Goal: Task Accomplishment & Management: Manage account settings

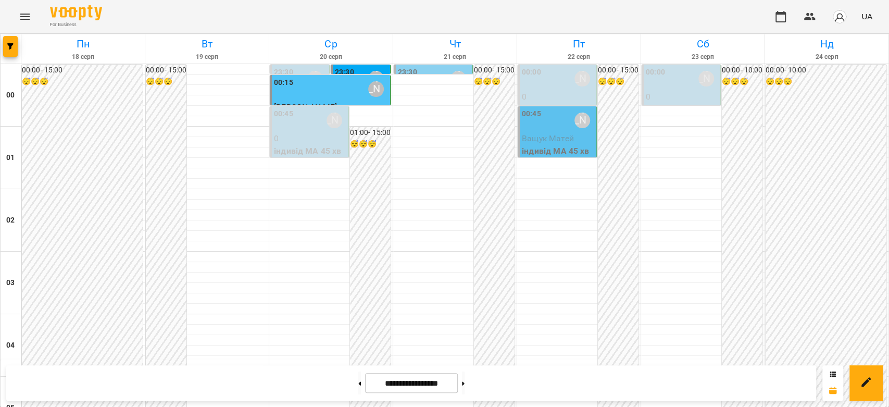
scroll to position [741, 0]
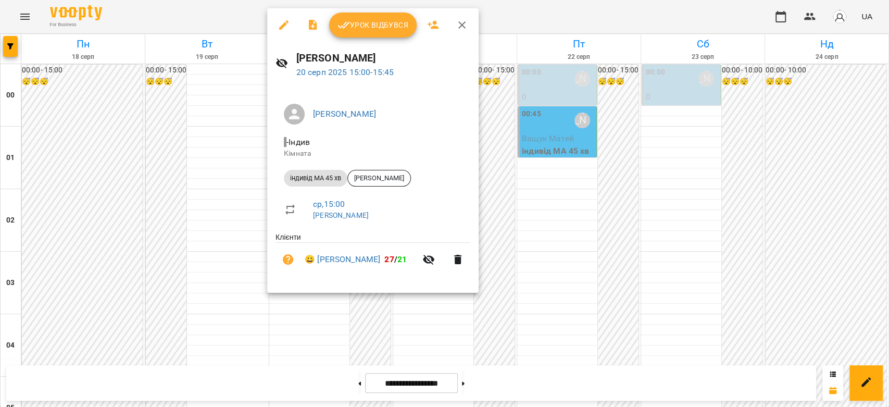
click at [264, 165] on div at bounding box center [444, 203] width 889 height 407
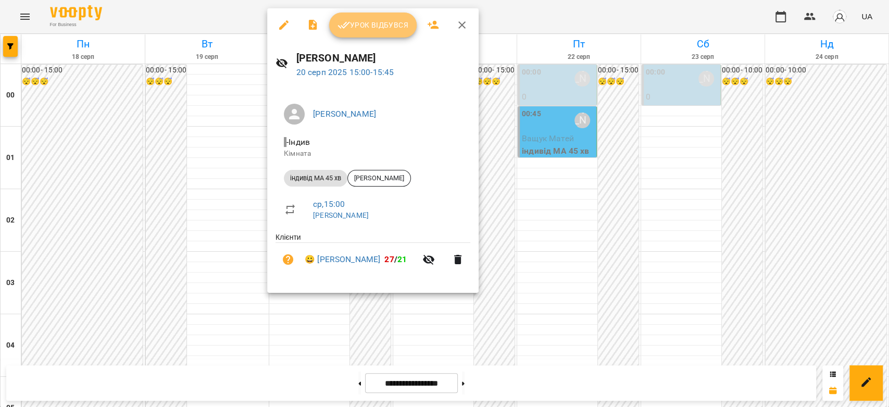
click at [380, 17] on button "Урок відбувся" at bounding box center [373, 25] width 88 height 25
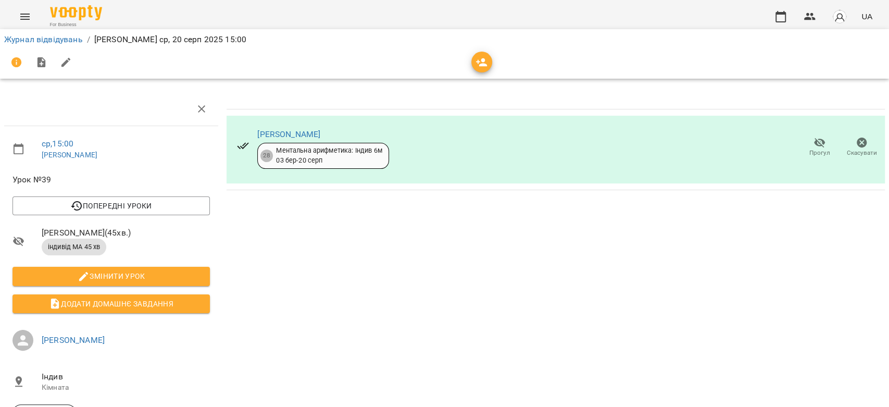
click at [847, 146] on span "Скасувати" at bounding box center [862, 147] width 30 height 21
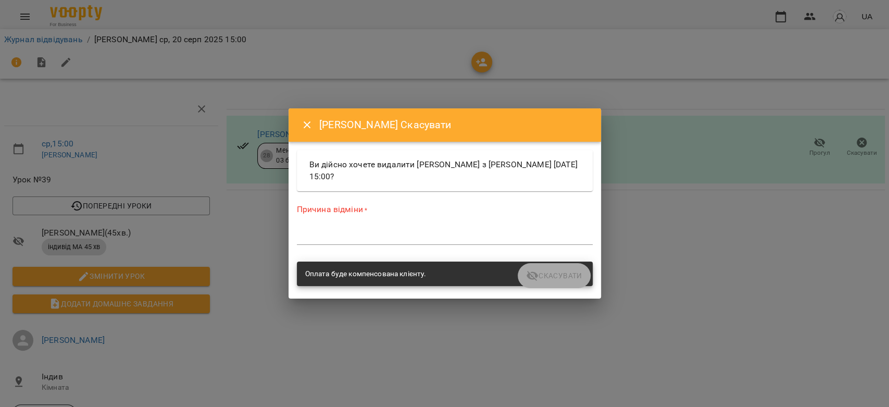
click at [503, 250] on div "Причина відміни * *" at bounding box center [445, 226] width 300 height 66
click at [507, 232] on textarea at bounding box center [445, 236] width 296 height 10
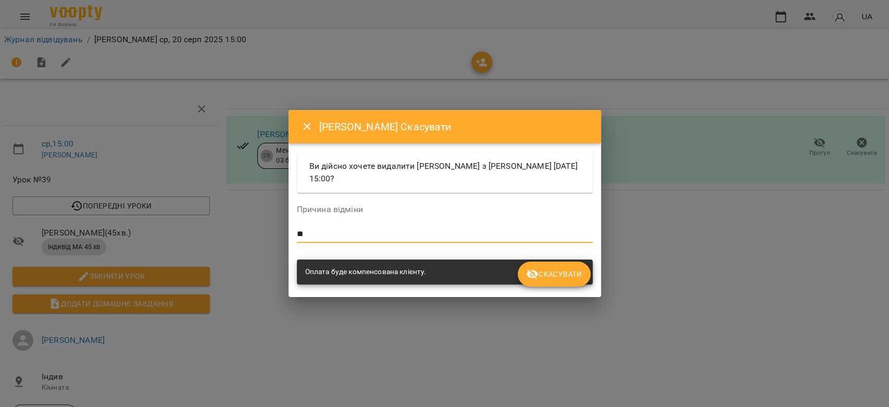
click at [556, 277] on span "Скасувати" at bounding box center [554, 274] width 56 height 13
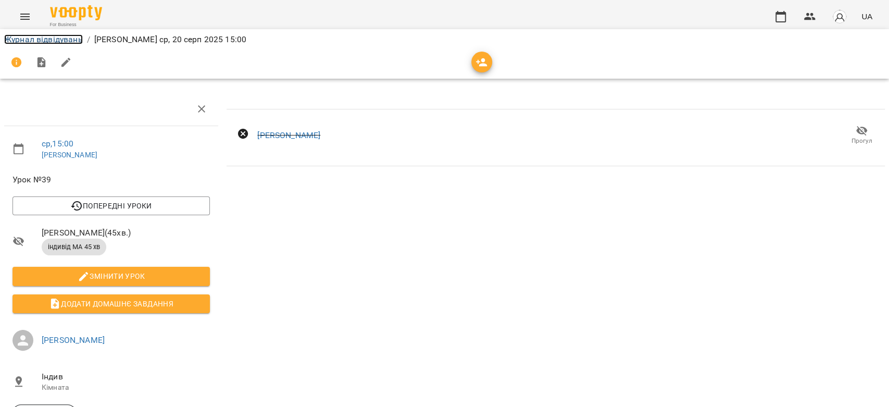
click at [66, 41] on link "Журнал відвідувань" at bounding box center [43, 39] width 79 height 10
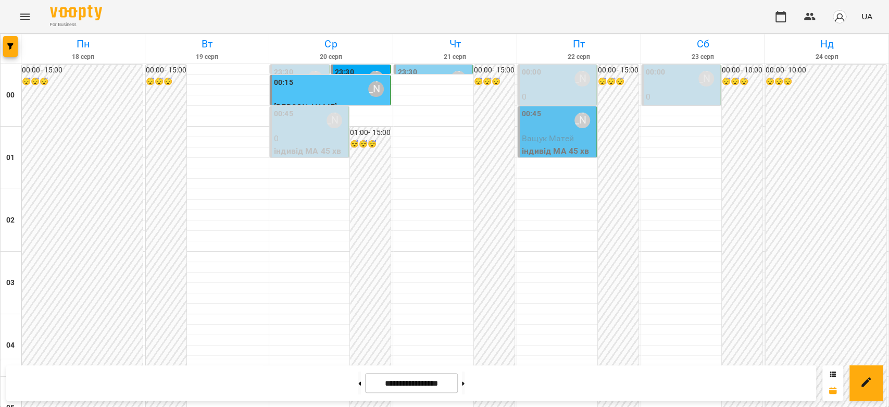
scroll to position [973, 0]
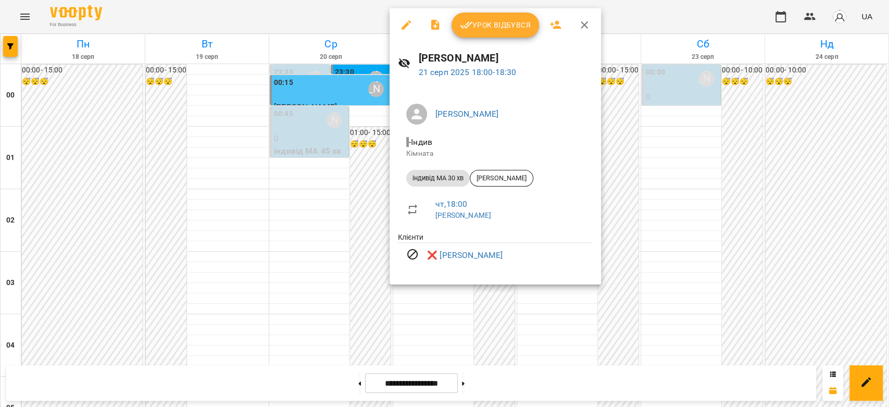
click at [353, 219] on div at bounding box center [444, 203] width 889 height 407
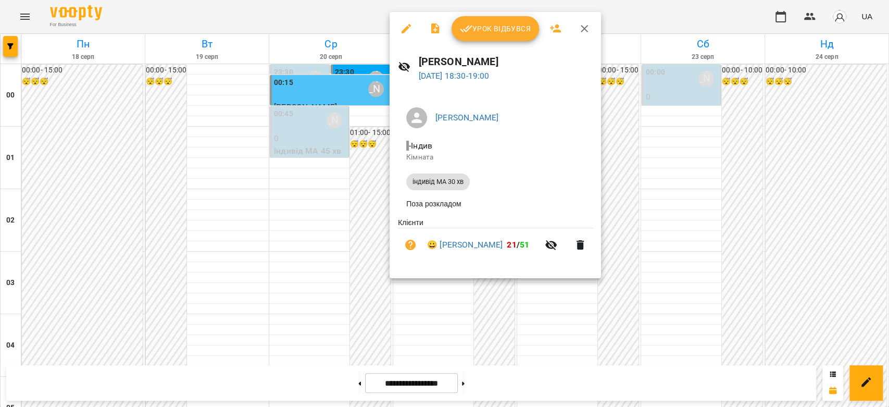
click at [342, 217] on div at bounding box center [444, 203] width 889 height 407
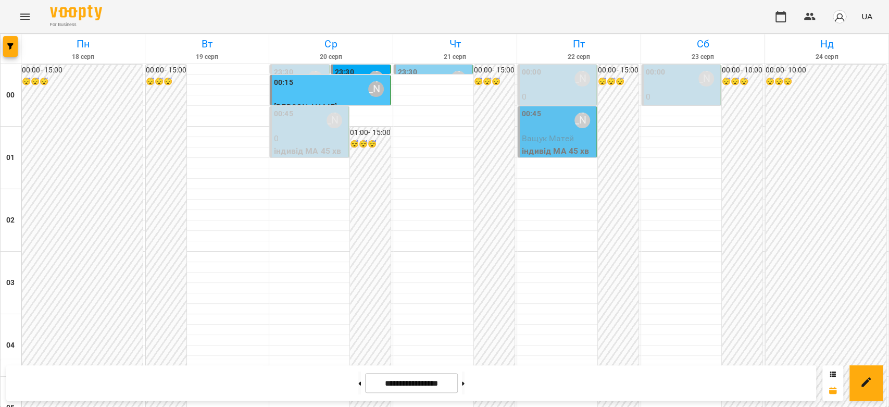
scroll to position [1146, 0]
drag, startPoint x: 888, startPoint y: 363, endPoint x: 887, endPoint y: 332, distance: 30.3
